Goal: Task Accomplishment & Management: Complete application form

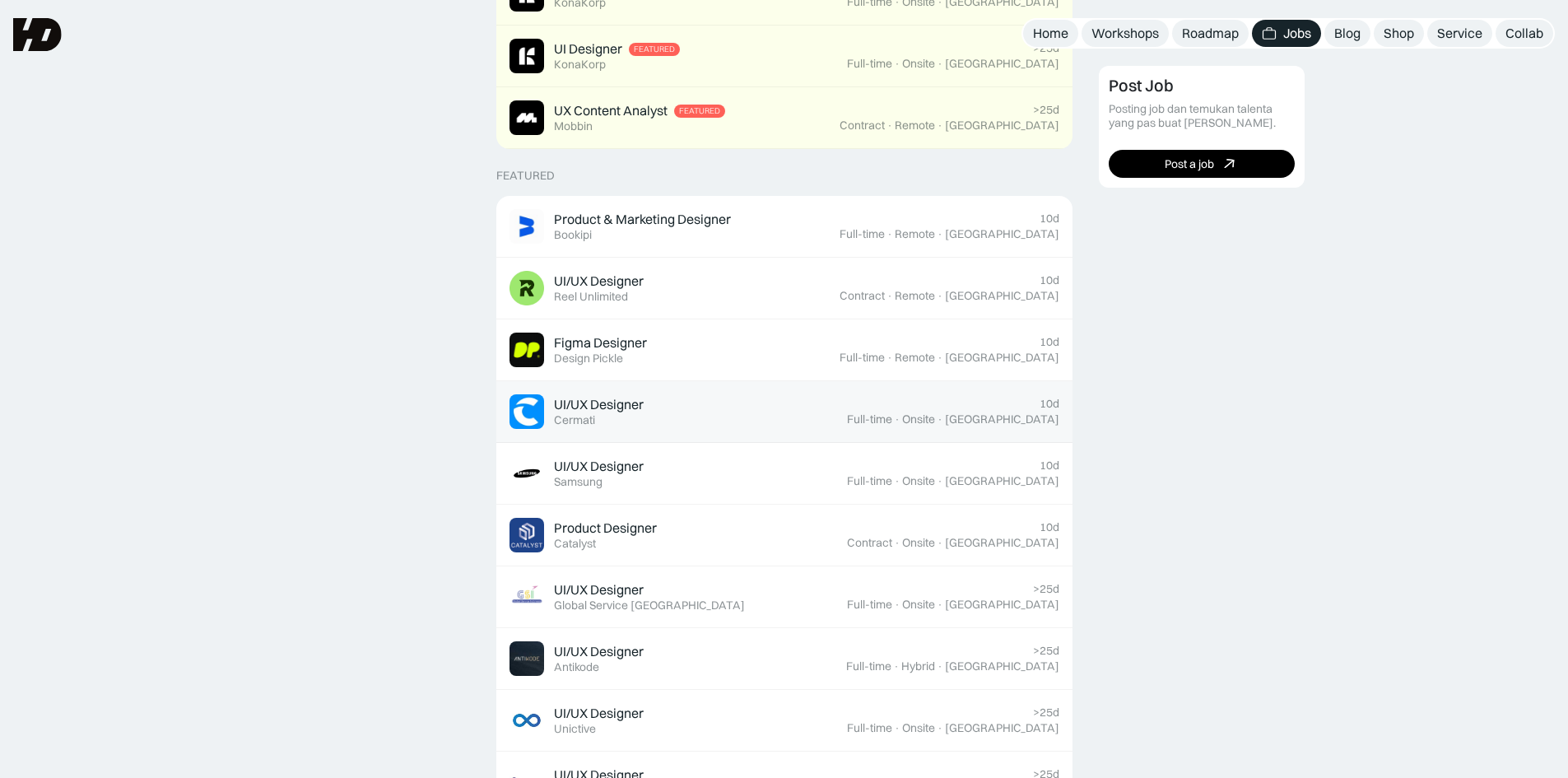
scroll to position [439, 0]
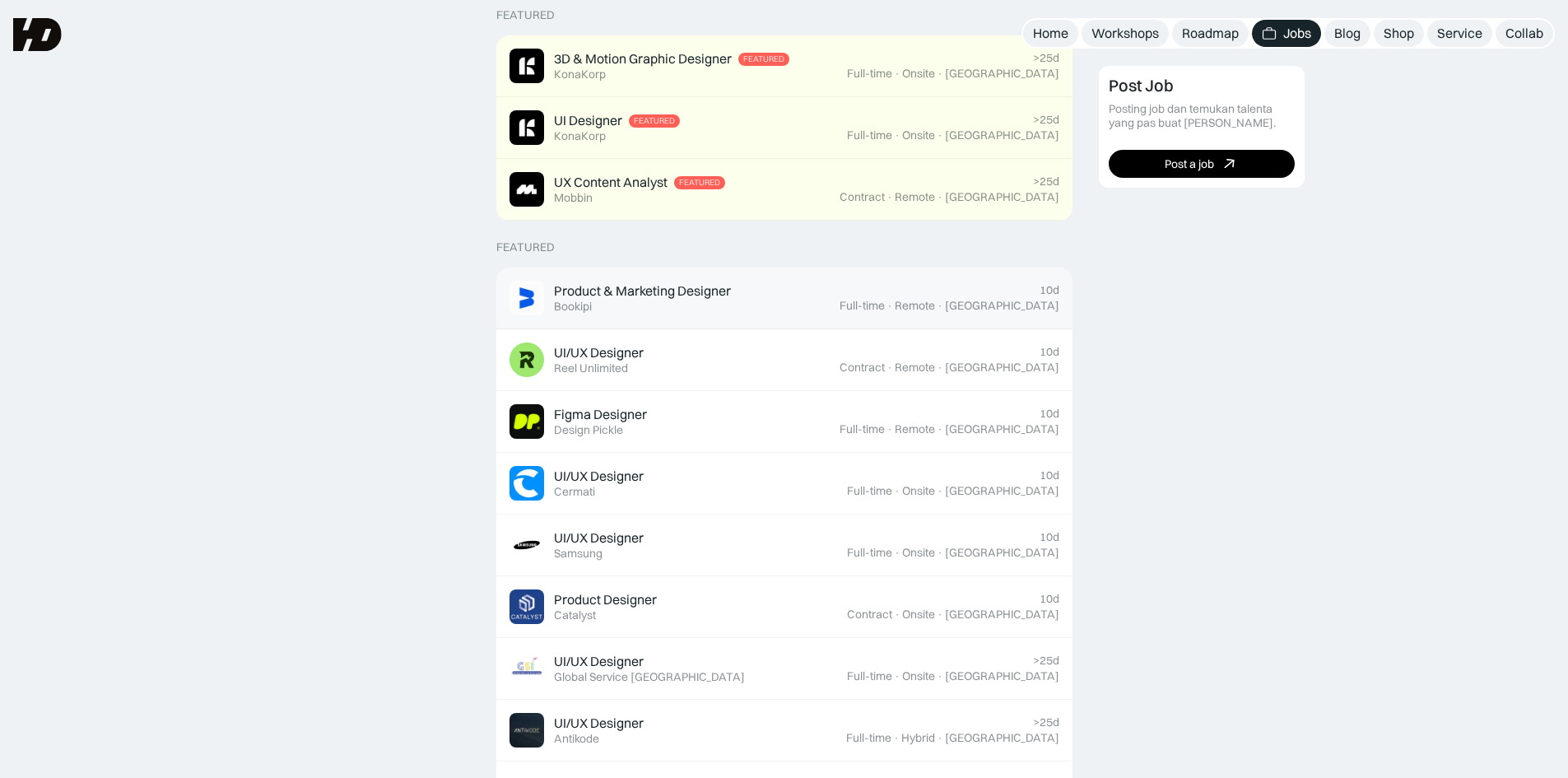
click at [613, 293] on div "Product & Marketing Designer" at bounding box center [642, 291] width 177 height 17
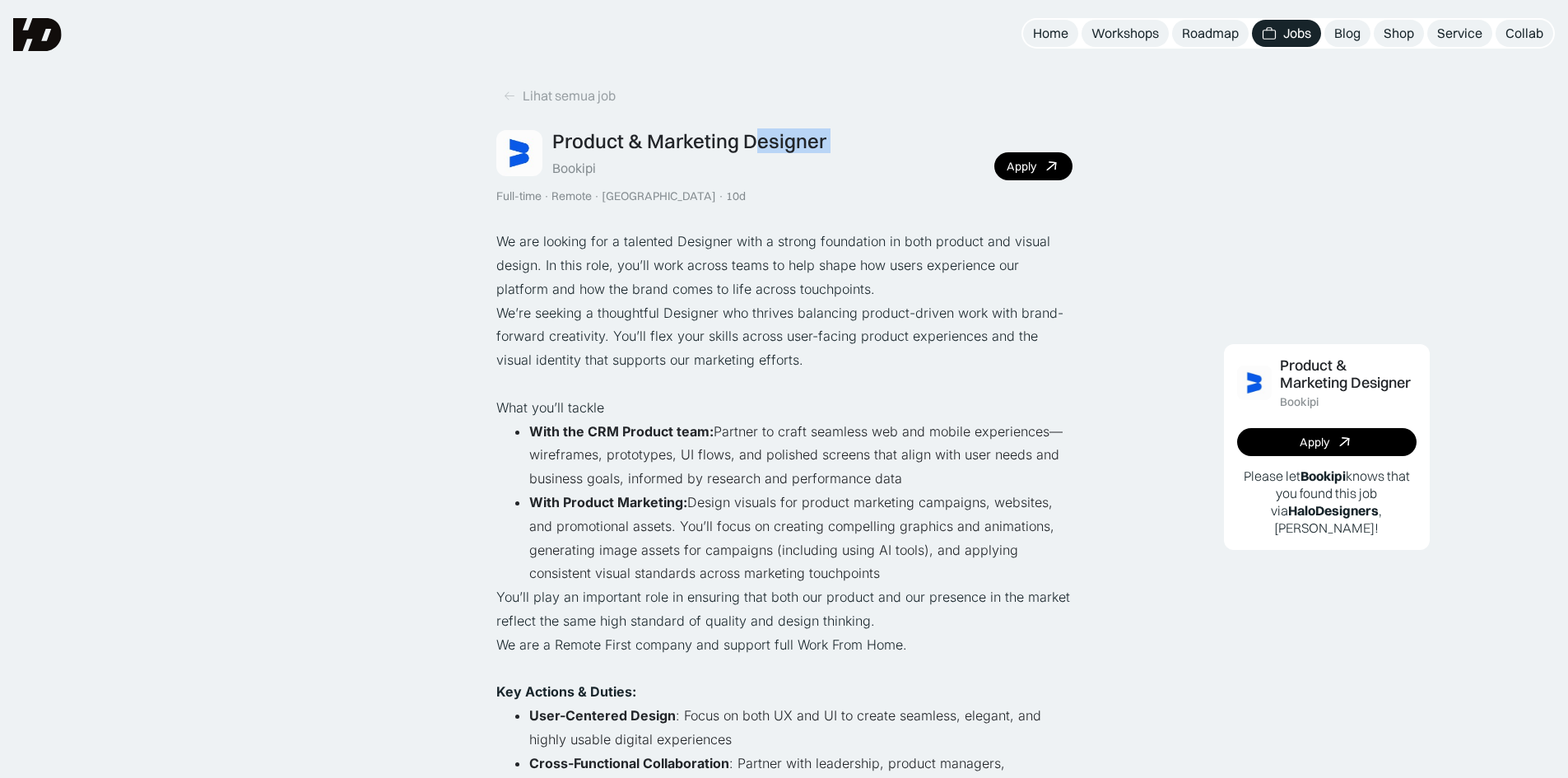
drag, startPoint x: 550, startPoint y: 164, endPoint x: 739, endPoint y: 163, distance: 189.0
click at [746, 163] on div "Product & Marketing Designer Bookipi" at bounding box center [662, 153] width 330 height 48
click at [595, 165] on div "Bookipi" at bounding box center [574, 168] width 43 height 17
drag, startPoint x: 555, startPoint y: 169, endPoint x: 599, endPoint y: 172, distance: 44.1
click at [599, 172] on div "Product & Marketing Designer Bookipi" at bounding box center [689, 153] width 274 height 48
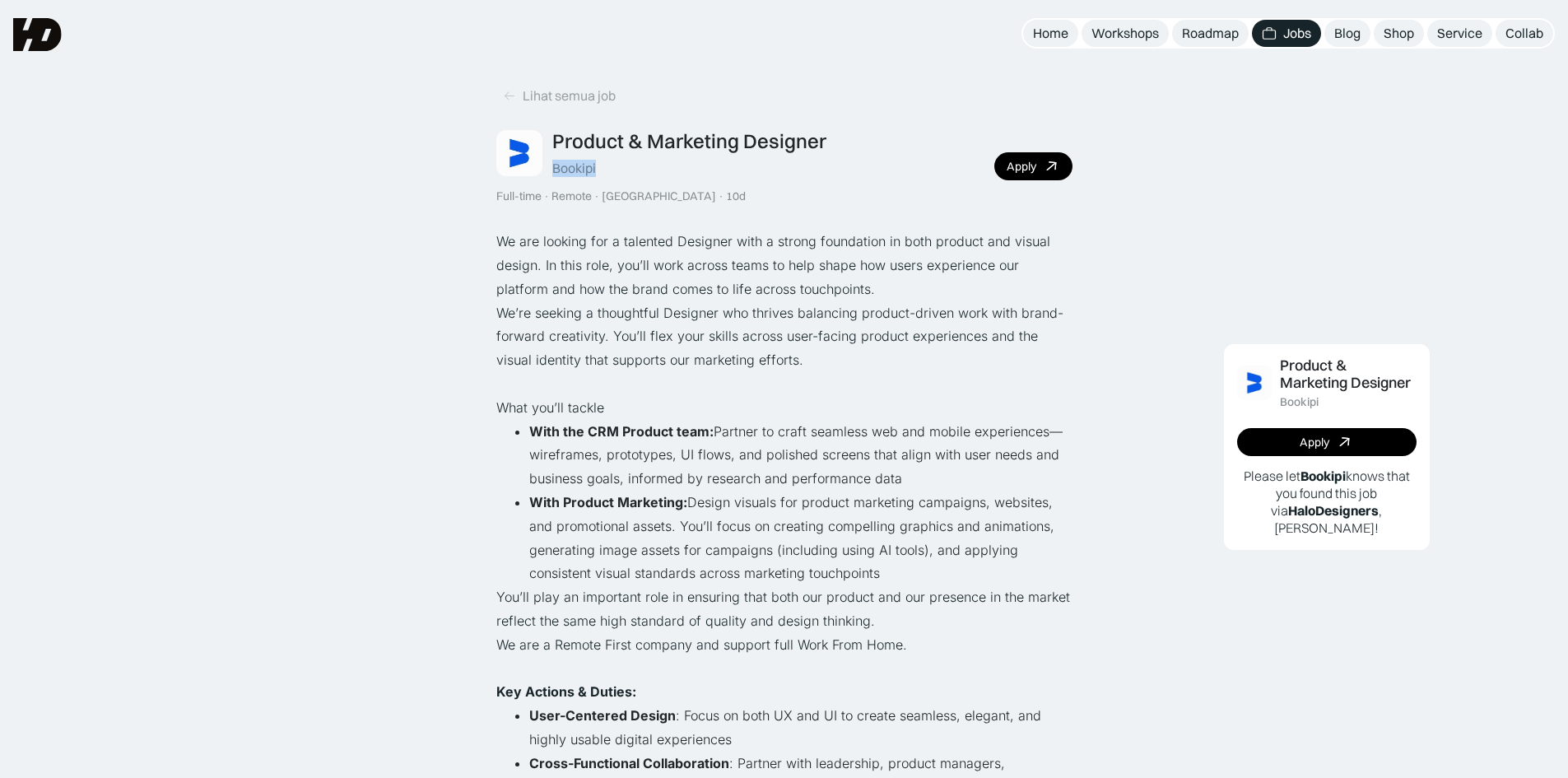
copy div "Bookipi"
click at [878, 362] on p "We’re seeking a thoughtful Designer who thrives balancing product-driven work w…" at bounding box center [784, 336] width 576 height 71
click at [1037, 168] on link "Apply" at bounding box center [1033, 166] width 78 height 28
